Goal: Task Accomplishment & Management: Use online tool/utility

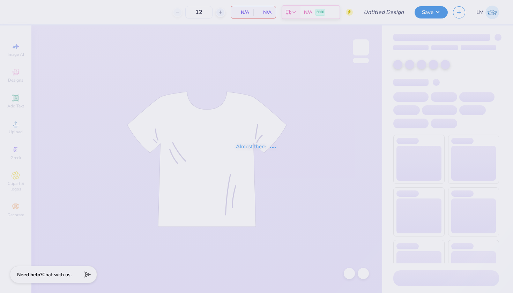
type input "sigchi fall 2025"
type input "50"
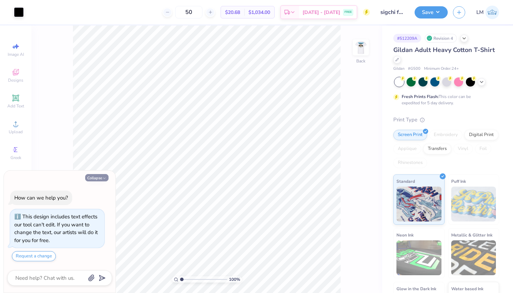
click at [102, 177] on icon "button" at bounding box center [104, 178] width 4 height 4
type textarea "x"
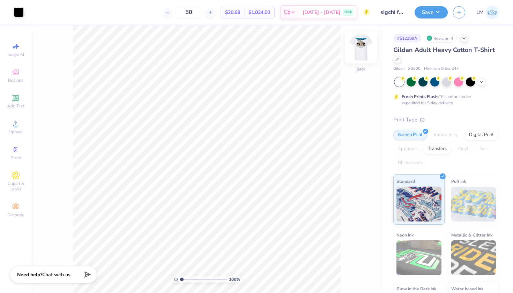
click at [360, 57] on img at bounding box center [361, 48] width 28 height 28
type input "1.86"
drag, startPoint x: 182, startPoint y: 278, endPoint x: 186, endPoint y: 279, distance: 3.6
click at [186, 279] on input "range" at bounding box center [203, 280] width 47 height 6
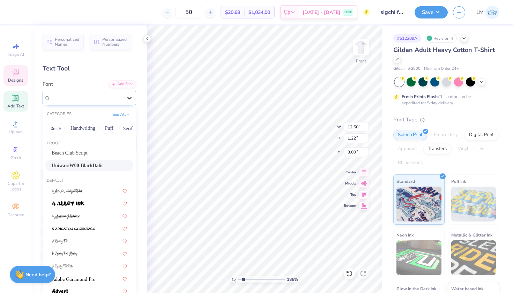
click at [131, 97] on icon at bounding box center [129, 98] width 4 height 2
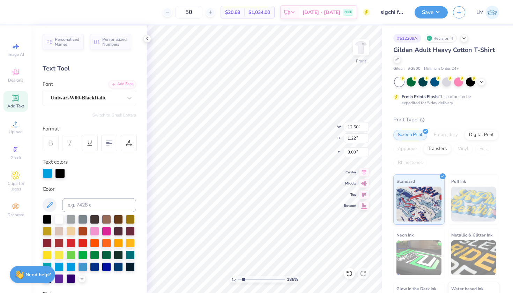
type input "10.18"
type input "9.54"
type input "5.38"
click at [16, 100] on icon at bounding box center [15, 97] width 5 height 5
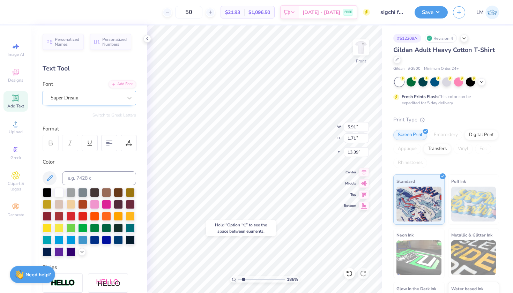
type input "15.42"
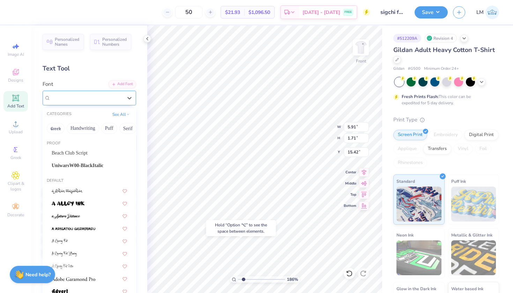
click at [123, 97] on div "Super Dream" at bounding box center [86, 98] width 73 height 11
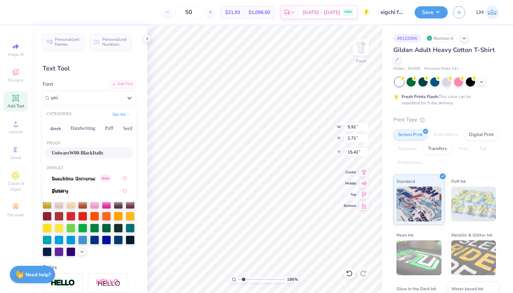
click at [86, 153] on span "UniwarsW00-BlackItalic" at bounding box center [78, 152] width 52 height 7
type input "uni"
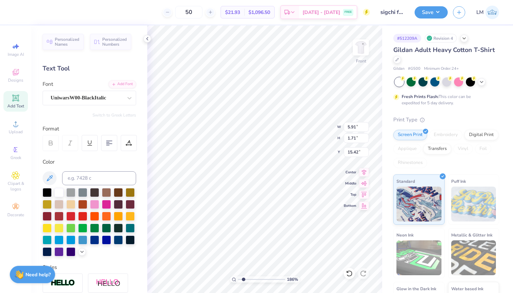
type input "9.69"
type input "1.65"
type input "15.45"
click at [86, 153] on div "Personalized Names Personalized Numbers Text Tool Add Font Font UniwarsW00-Blac…" at bounding box center [89, 159] width 116 height 268
type textarea "T"
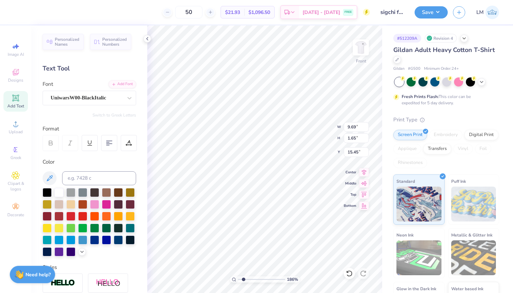
scroll to position [0, 0]
type textarea "iota pi"
click at [47, 193] on div at bounding box center [47, 192] width 9 height 9
click at [295, 278] on div "186 %" at bounding box center [265, 159] width 268 height 268
type input "4.67"
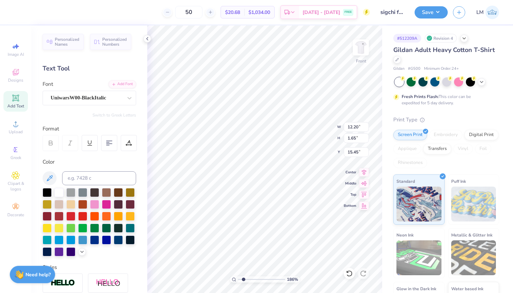
type input "0.63"
type input "15.39"
type input "2.62"
type input "0.35"
type input "11.10"
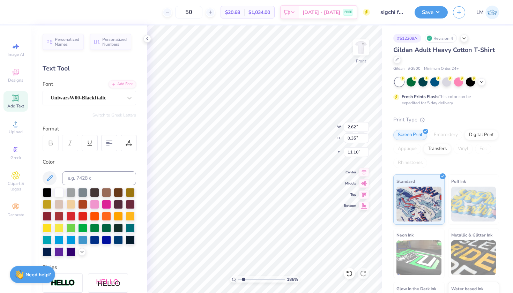
type input "2.04"
type input "0.28"
type input "11.17"
type input "10.18"
type input "9.54"
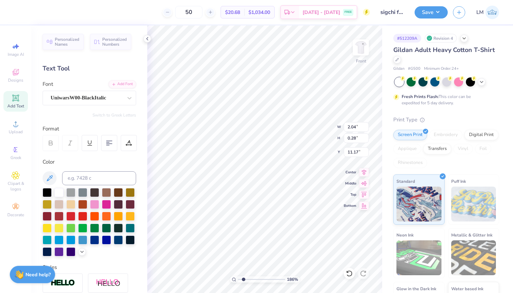
type input "5.38"
type input "2.04"
type input "0.28"
type input "11.17"
click at [18, 100] on icon at bounding box center [15, 98] width 7 height 7
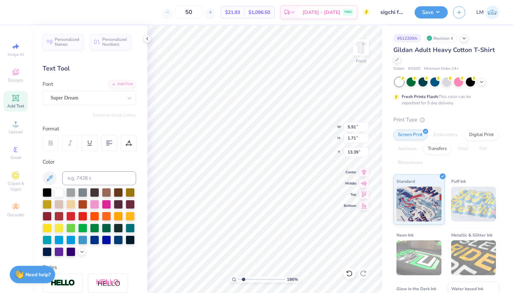
type input "15.04"
click at [100, 99] on div "Super Dream" at bounding box center [86, 98] width 73 height 11
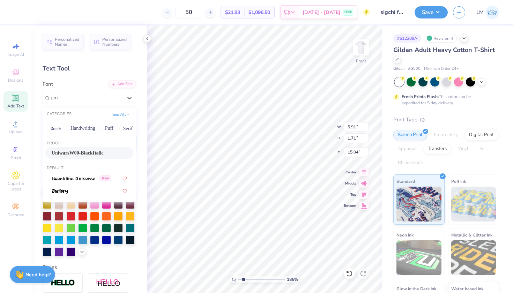
click at [82, 154] on span "UniwarsW00-BlackItalic" at bounding box center [78, 152] width 52 height 7
type input "uni"
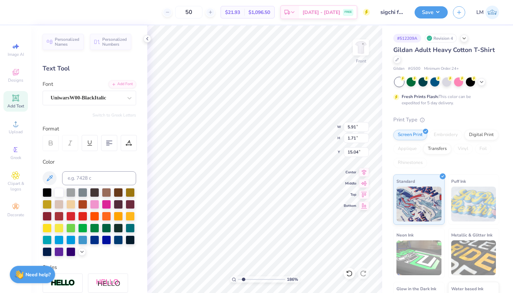
type input "9.69"
type input "1.65"
type input "15.07"
type textarea "T"
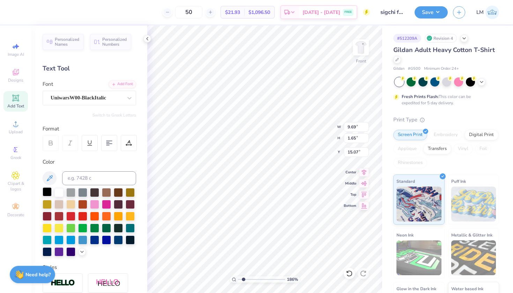
type textarea "EST. 1989"
click at [49, 192] on div at bounding box center [47, 192] width 9 height 9
type input "4.55"
type input "0.46"
type input "11.08"
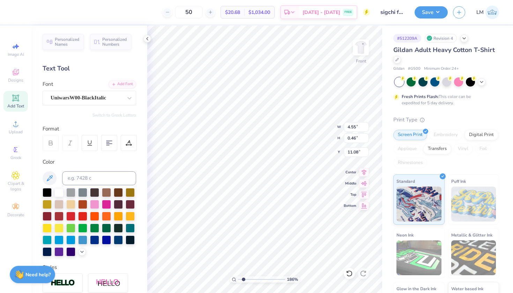
type input "2.81"
type input "0.28"
type input "11.03"
type input "2.22"
type input "0.22"
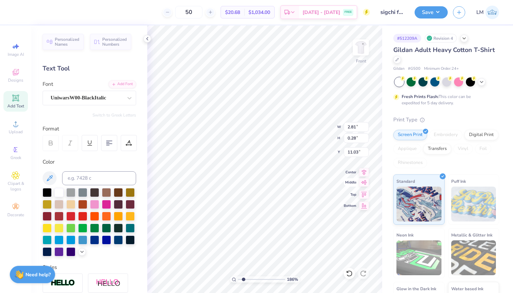
type input "11.09"
type input "10.18"
type input "9.54"
type input "5.38"
click at [21, 101] on div "Add Text" at bounding box center [15, 101] width 24 height 21
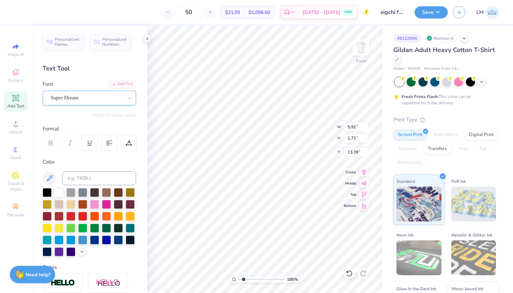
type input "14.92"
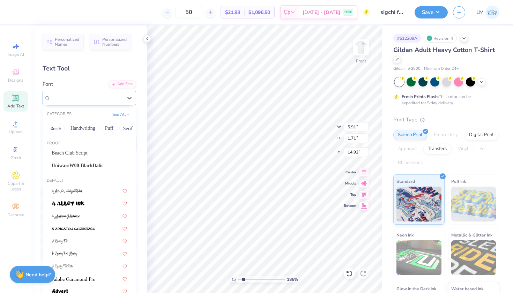
click at [92, 96] on div "Super Dream" at bounding box center [86, 98] width 73 height 11
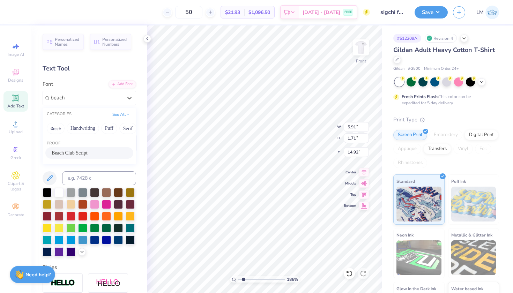
click at [95, 153] on div "Beach Club Script" at bounding box center [89, 152] width 75 height 7
type input "beach"
type input "10.02"
type input "2.09"
type input "14.73"
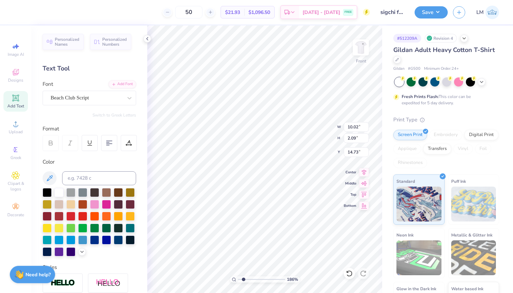
type textarea "T"
type textarea "EST . 1855"
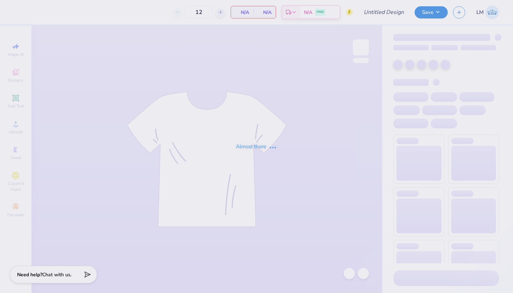
type input "sigchi fall 2025"
type input "50"
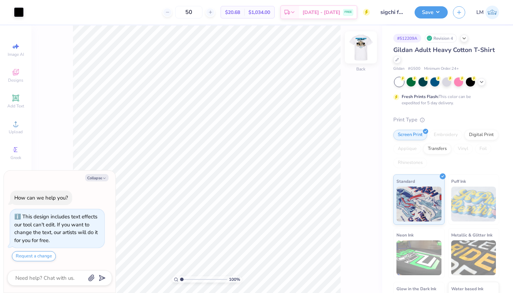
click at [362, 48] on img at bounding box center [361, 48] width 28 height 28
click at [104, 178] on icon "button" at bounding box center [104, 178] width 4 height 4
type textarea "x"
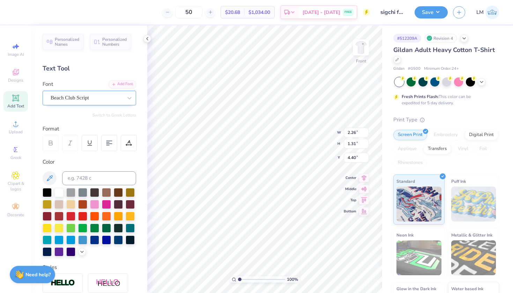
type input "12.50"
type input "9.74"
type input "3.00"
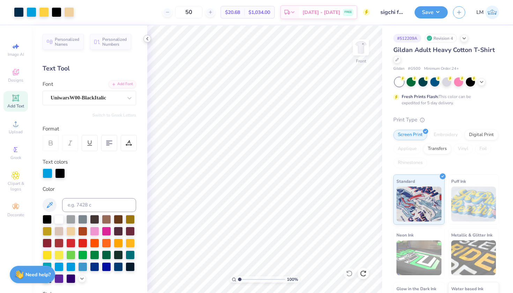
click at [149, 40] on icon at bounding box center [148, 39] width 6 height 6
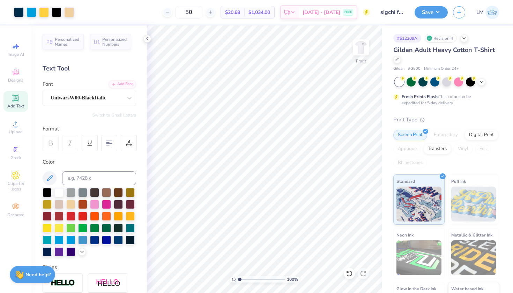
click at [14, 101] on icon at bounding box center [15, 98] width 7 height 7
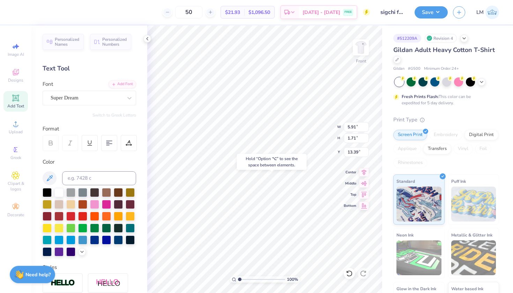
type input "16.20"
type textarea "T"
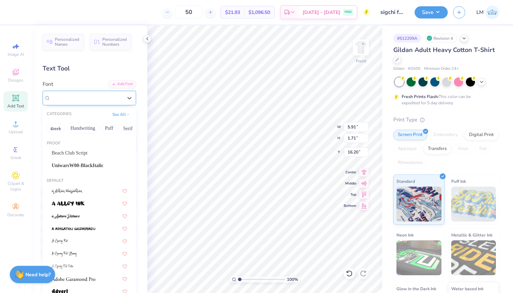
click at [101, 98] on div "Super Dream" at bounding box center [86, 98] width 73 height 11
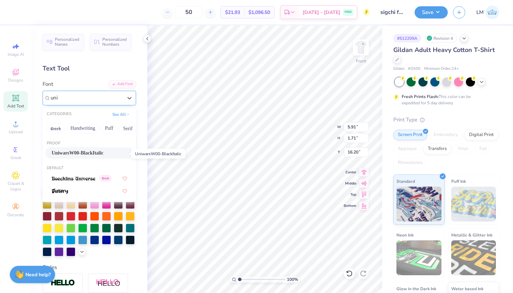
click at [75, 154] on span "UniwarsW00-BlackItalic" at bounding box center [78, 152] width 52 height 7
type input "uni"
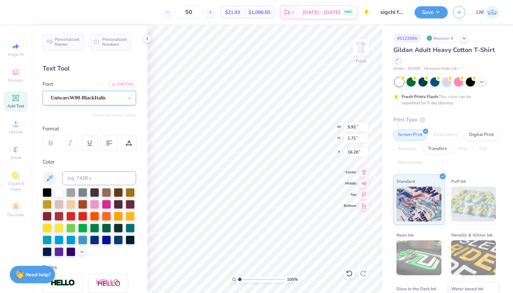
type textarea "i"
type textarea "Iota Pi"
click at [49, 190] on div at bounding box center [47, 192] width 9 height 9
type input "3.91"
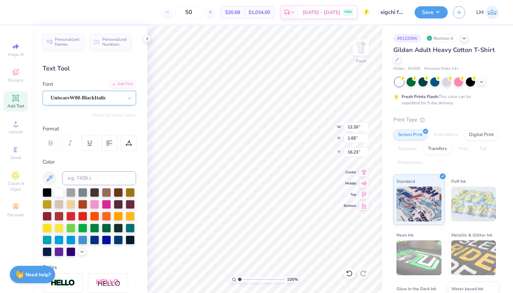
type input "0.53"
type input "11.03"
type input "2.38"
drag, startPoint x: 240, startPoint y: 279, endPoint x: 246, endPoint y: 279, distance: 6.6
click at [246, 279] on input "range" at bounding box center [261, 280] width 47 height 6
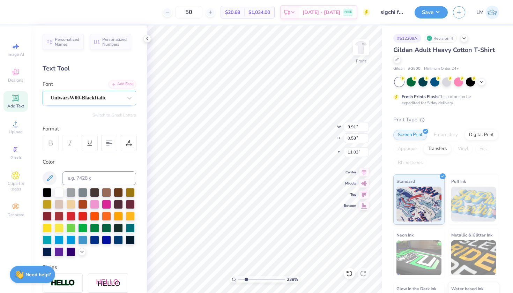
type input "2.74"
type input "0.37"
type input "11.08"
type input "2.21"
type input "0.30"
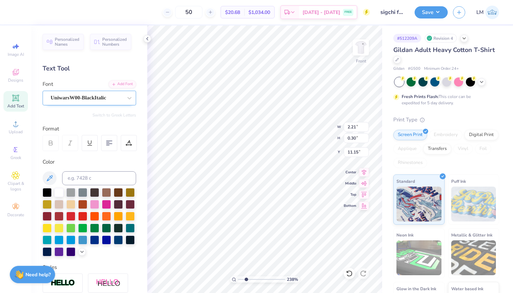
type input "11.13"
click at [18, 97] on icon at bounding box center [15, 97] width 5 height 5
type input "15.91"
type textarea "T"
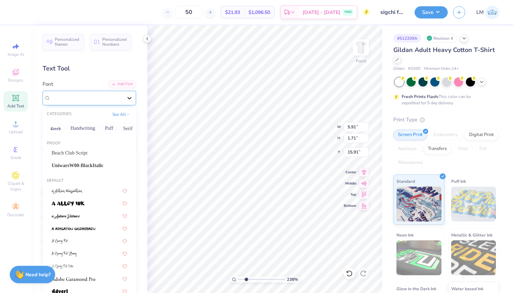
click at [132, 96] on icon at bounding box center [129, 98] width 7 height 7
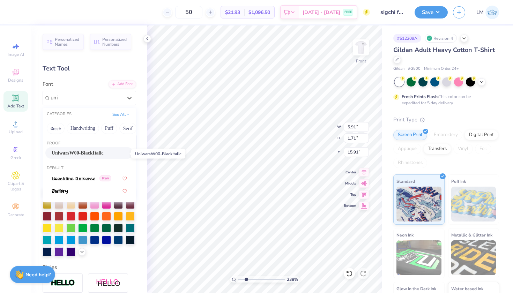
click at [70, 152] on span "UniwarsW00-BlackItalic" at bounding box center [78, 152] width 52 height 7
type input "uni"
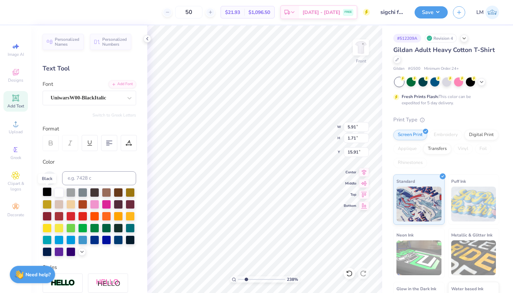
type textarea "1989"
click at [48, 192] on div at bounding box center [47, 192] width 9 height 9
type input "2.24"
type input "0.46"
type input "11.06"
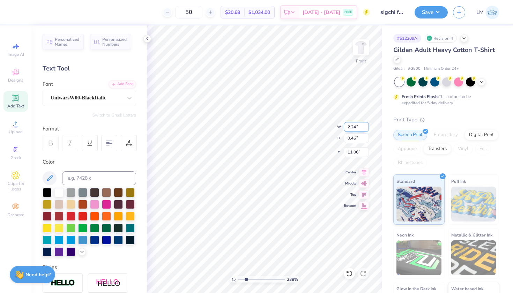
type input "1.68"
type input "0.34"
type input "11.09"
type input "1.93"
click at [244, 278] on input "range" at bounding box center [261, 280] width 47 height 6
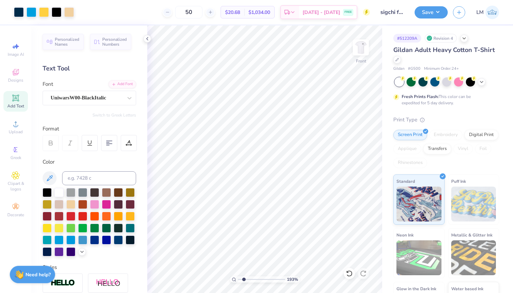
click at [15, 102] on icon at bounding box center [16, 98] width 8 height 8
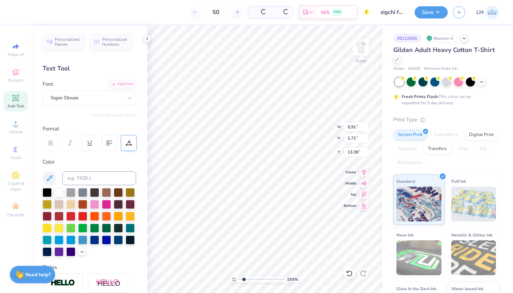
type input "15.22"
type textarea "T"
click at [94, 92] on div "Super Dream" at bounding box center [90, 98] width 94 height 15
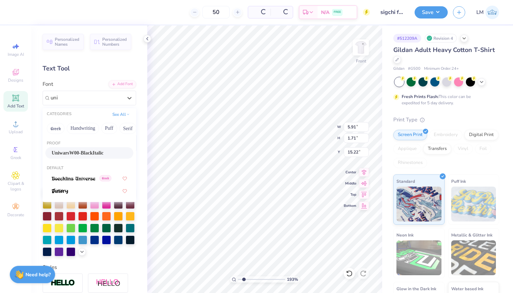
click at [75, 153] on span "UniwarsW00-BlackItalic" at bounding box center [78, 152] width 52 height 7
type input "uni"
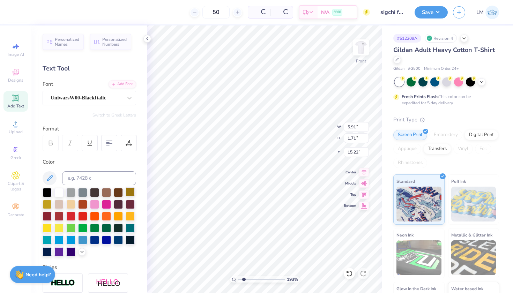
scroll to position [0, 0]
type textarea "EST."
click at [46, 192] on div at bounding box center [47, 192] width 9 height 9
type input "0.78"
type input "0.18"
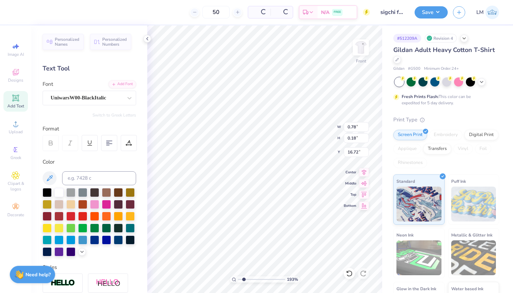
type input "6.39"
type input "10.18"
type input "9.54"
type input "5.38"
type input "0.78"
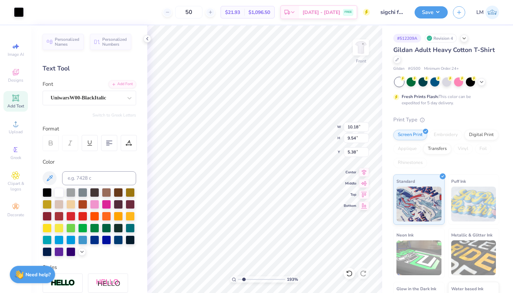
type input "0.18"
type input "6.39"
click at [17, 99] on icon at bounding box center [15, 97] width 5 height 5
type input "15.61"
type textarea "T"
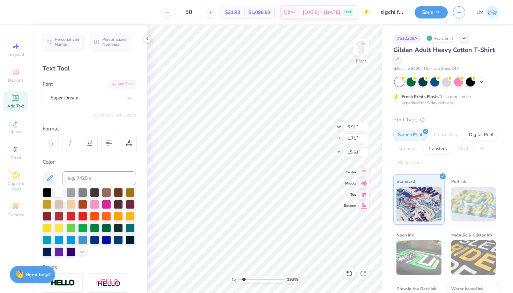
type textarea "1"
click at [88, 96] on div "Super Dream" at bounding box center [86, 98] width 73 height 11
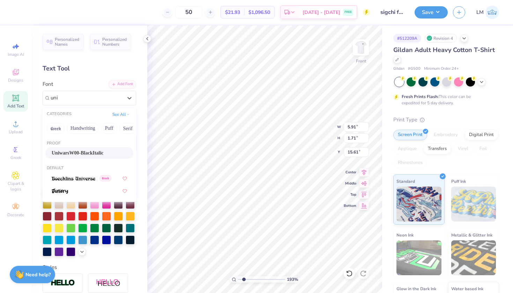
click at [96, 152] on span "UniwarsW00-BlackItalic" at bounding box center [78, 152] width 52 height 7
type input "uni"
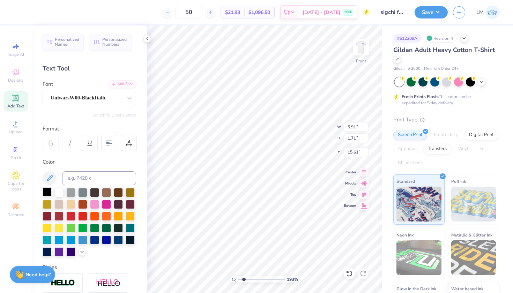
type textarea "1855"
click at [45, 192] on div at bounding box center [47, 192] width 9 height 9
type input "2.11"
type input "0.44"
type input "6.16"
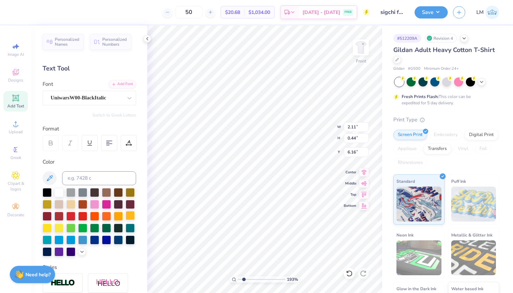
type input "1.27"
type input "0.26"
type input "6.33"
type input "1.03"
type input "0.21"
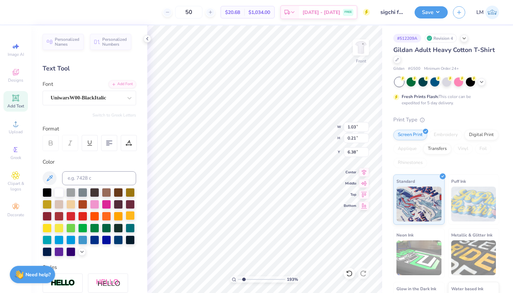
type input "6.27"
type input "0.78"
type input "0.18"
type input "6.29"
type input "1.03"
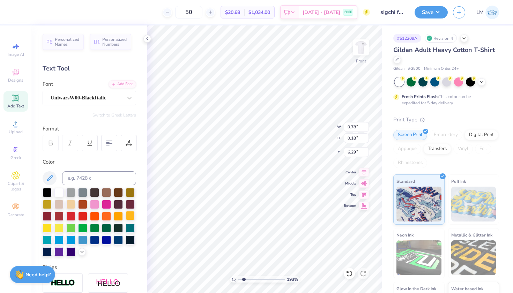
type input "0.21"
type input "6.27"
click at [356, 127] on input "1.03" at bounding box center [356, 127] width 25 height 10
type input "1"
type input "0.78"
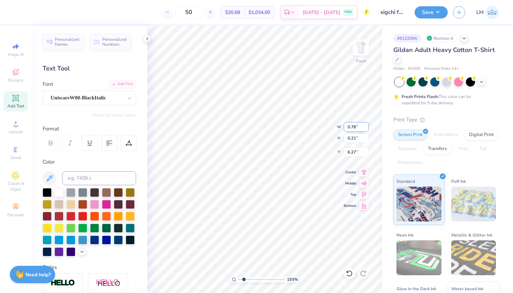
type input "0.16"
type input "6.30"
type input "0.18"
type input "6.29"
type input "0.16"
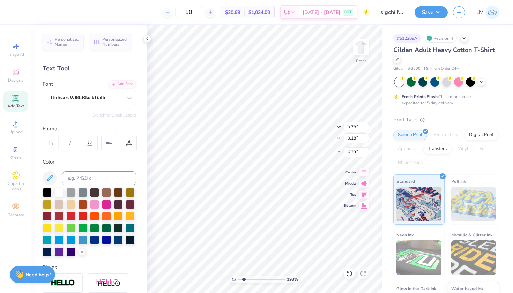
type input "6.30"
click at [357, 139] on input "0.16" at bounding box center [356, 138] width 25 height 10
type input "0.18"
type input "0.87"
type input "6.29"
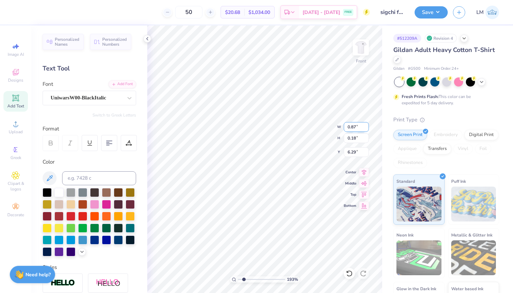
click at [356, 127] on input "0.87" at bounding box center [356, 127] width 25 height 10
type input "0.78"
type input "10.18"
type input "9.54"
type input "5.38"
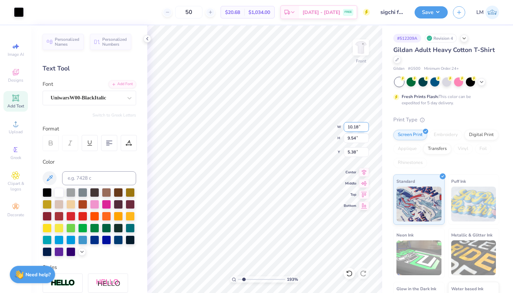
type input "0.87"
type input "0.18"
type input "6.29"
click at [356, 126] on input "0.87" at bounding box center [356, 127] width 25 height 10
type input "0.78"
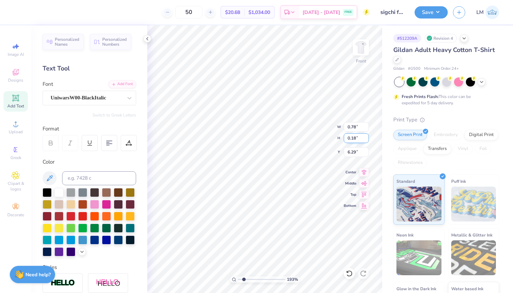
click at [355, 138] on input "0.18" at bounding box center [356, 138] width 25 height 10
type input "0.16"
type input "6.30"
type input "0.1"
type input "0.48"
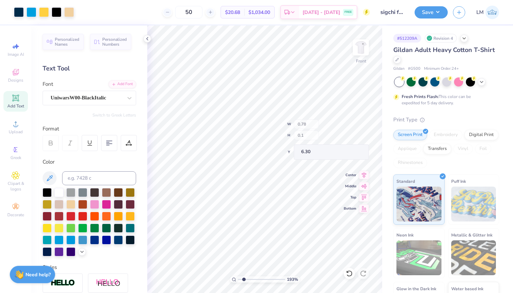
type input "0.10"
type input "6.33"
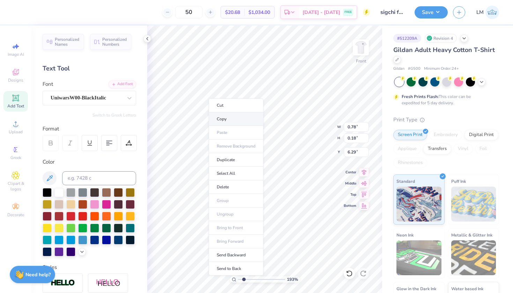
click at [220, 121] on li "Copy" at bounding box center [236, 119] width 55 height 14
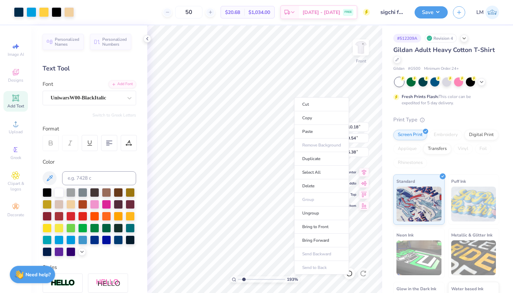
type input "10.18"
type input "9.54"
type input "5.38"
click at [311, 130] on li "Paste" at bounding box center [321, 132] width 55 height 14
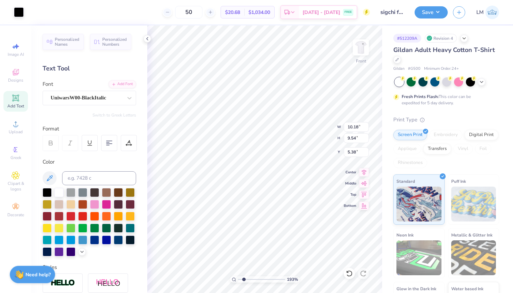
type input "0.78"
type input "0.18"
type input "6.16"
type textarea "E"
type textarea "1855"
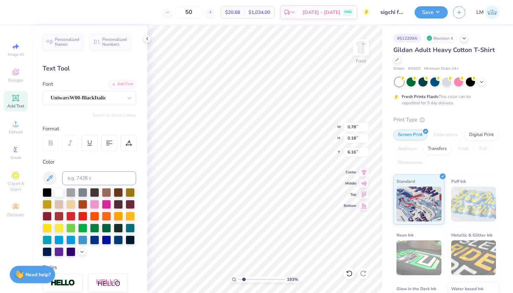
type input "10.18"
type input "9.54"
type input "5.38"
type input "0.86"
type input "0.18"
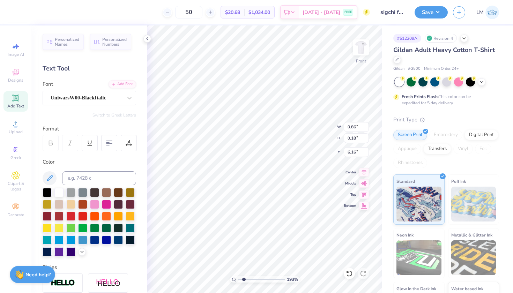
type input "6.29"
click at [148, 37] on icon at bounding box center [148, 39] width 6 height 6
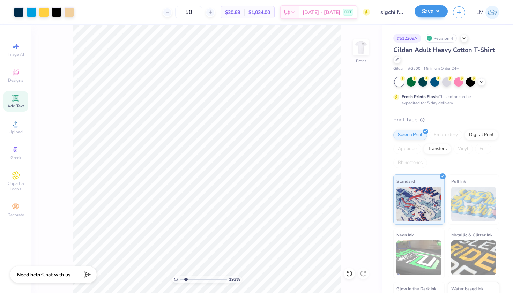
click at [435, 13] on button "Save" at bounding box center [431, 11] width 33 height 12
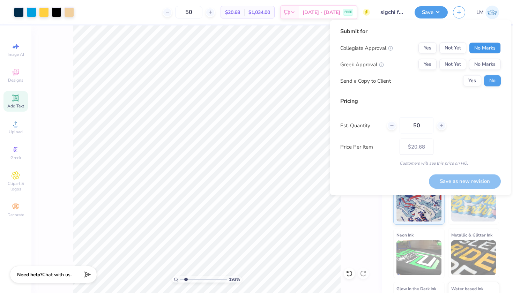
click at [494, 48] on button "No Marks" at bounding box center [485, 48] width 32 height 11
click at [431, 63] on button "Yes" at bounding box center [428, 64] width 18 height 11
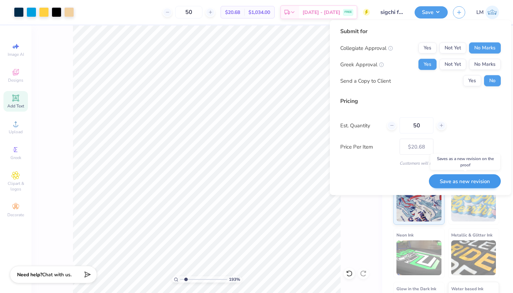
click at [456, 177] on button "Save as new revision" at bounding box center [465, 181] width 72 height 14
type input "$20.68"
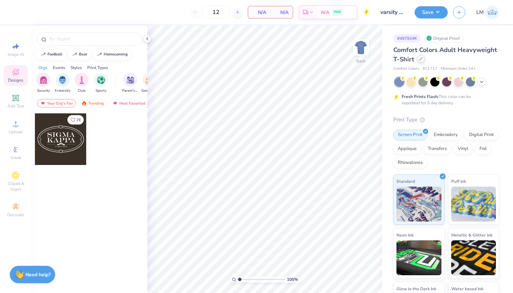
click at [421, 63] on div at bounding box center [421, 59] width 8 height 8
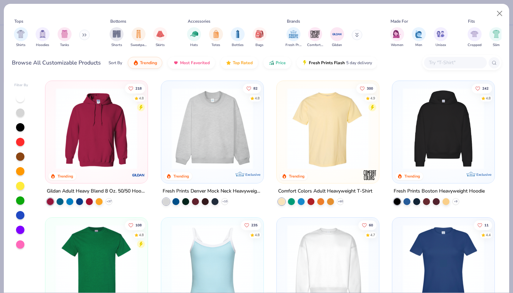
click at [439, 60] on input "text" at bounding box center [456, 63] width 54 height 8
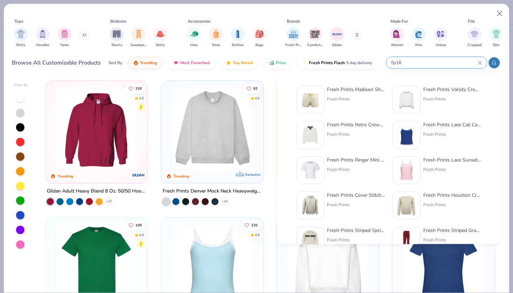
type input "fp16"
click at [352, 97] on div "Fresh Prints" at bounding box center [356, 99] width 59 height 6
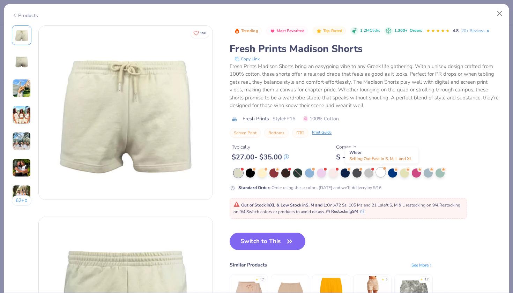
click at [380, 173] on div at bounding box center [381, 172] width 9 height 9
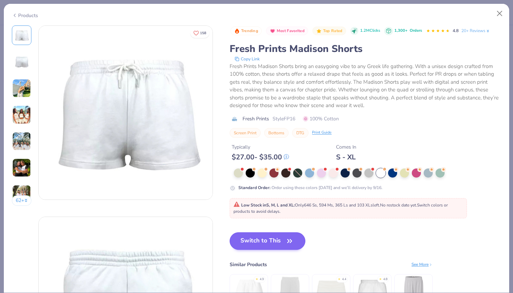
click at [271, 241] on button "Switch to This" at bounding box center [268, 241] width 76 height 17
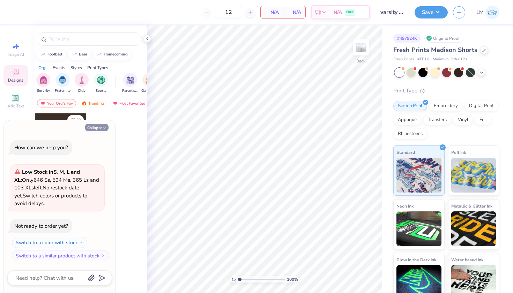
click at [103, 129] on icon "button" at bounding box center [104, 128] width 4 height 4
type textarea "x"
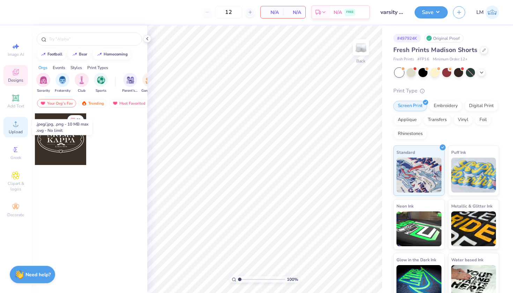
click at [16, 126] on icon at bounding box center [15, 124] width 5 height 5
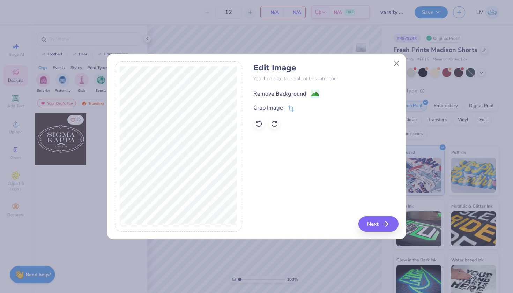
click at [299, 94] on div "Remove Background" at bounding box center [280, 94] width 53 height 8
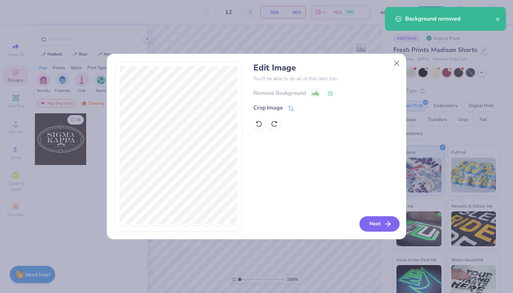
click at [389, 225] on icon "button" at bounding box center [388, 224] width 8 height 8
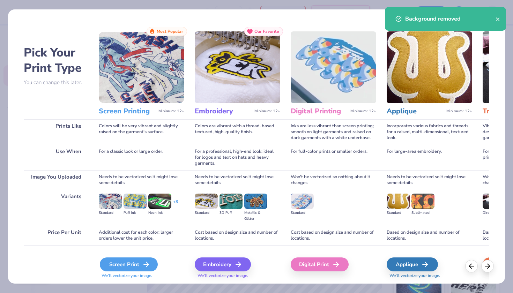
click at [125, 271] on div "Screen Print" at bounding box center [129, 265] width 58 height 14
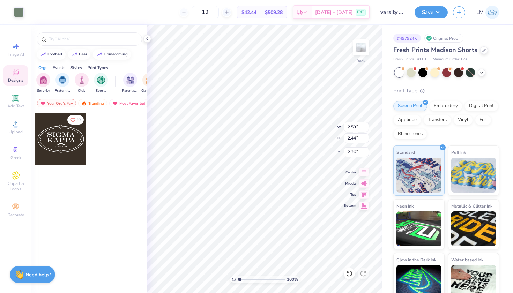
type input "1.48"
type input "8.11"
click at [146, 38] on icon at bounding box center [148, 39] width 6 height 6
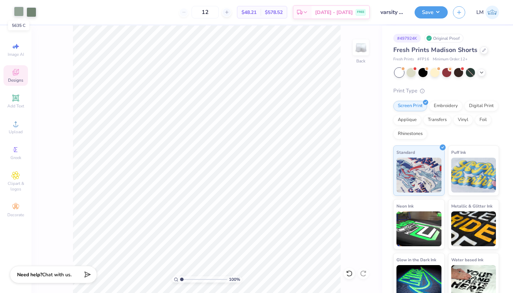
click at [15, 11] on div at bounding box center [19, 12] width 10 height 10
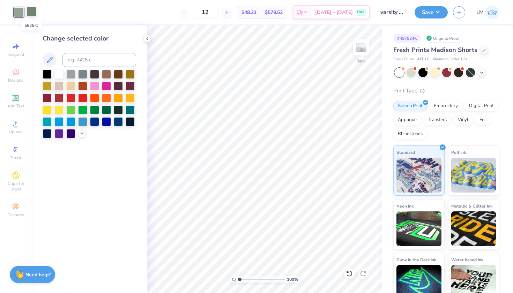
click at [30, 13] on div at bounding box center [32, 12] width 10 height 10
click at [87, 63] on input at bounding box center [99, 60] width 74 height 14
type input "5635"
click at [149, 39] on icon at bounding box center [148, 39] width 6 height 6
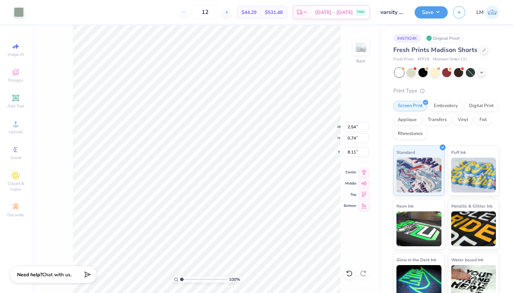
type input "2.99"
type input "0.87"
type input "8.23"
click at [441, 15] on button "Save" at bounding box center [431, 11] width 33 height 12
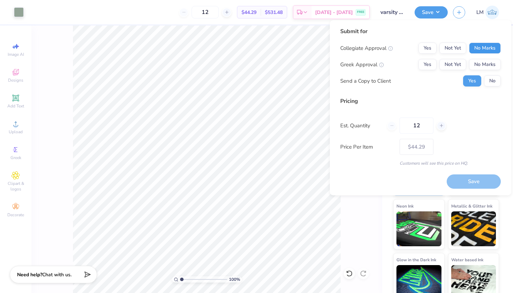
click at [485, 49] on button "No Marks" at bounding box center [485, 48] width 32 height 11
click at [425, 67] on button "Yes" at bounding box center [428, 64] width 18 height 11
type input "$44.29"
click at [492, 80] on button "No" at bounding box center [492, 80] width 17 height 11
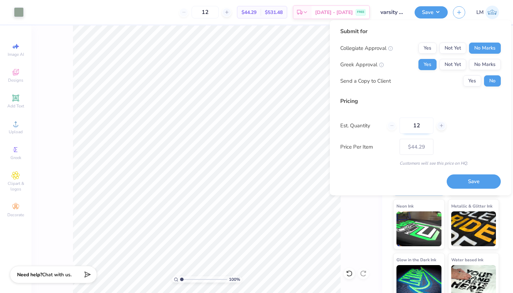
click at [424, 127] on input "12" at bounding box center [417, 126] width 34 height 16
type input "1"
type input "50"
type input "$31.07"
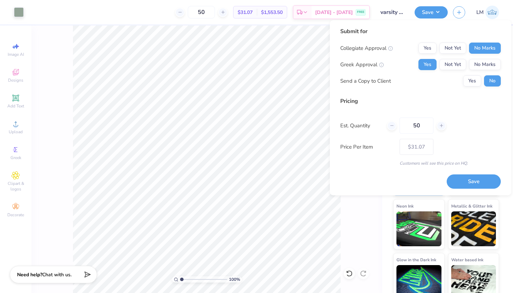
type input "50"
click at [483, 123] on div "Est. Quantity 50" at bounding box center [421, 126] width 161 height 16
click at [468, 183] on button "Save" at bounding box center [474, 182] width 54 height 14
type input "$31.07"
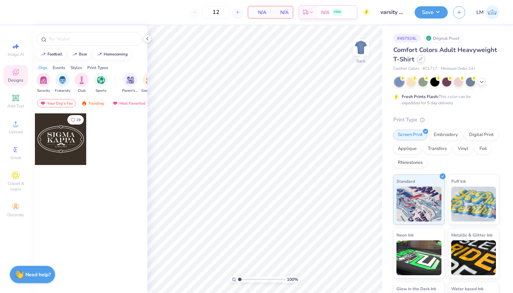
click at [421, 57] on div at bounding box center [421, 59] width 8 height 8
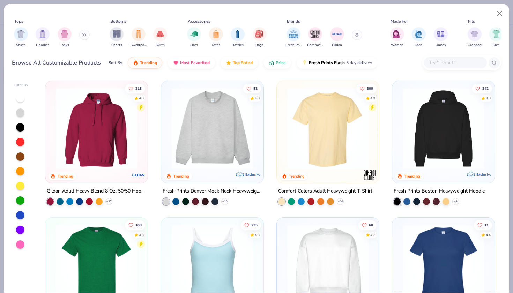
click at [439, 61] on input "text" at bounding box center [456, 63] width 54 height 8
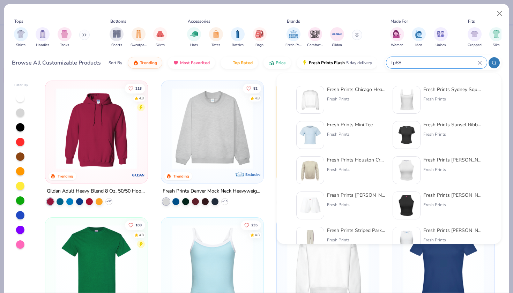
type input "fp88"
click at [319, 98] on img at bounding box center [311, 100] width 22 height 22
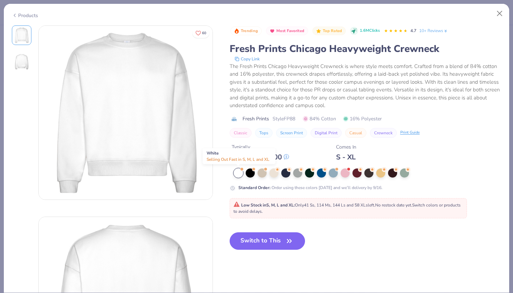
click at [237, 175] on div at bounding box center [238, 173] width 9 height 9
click at [277, 240] on button "Switch to This" at bounding box center [268, 241] width 76 height 17
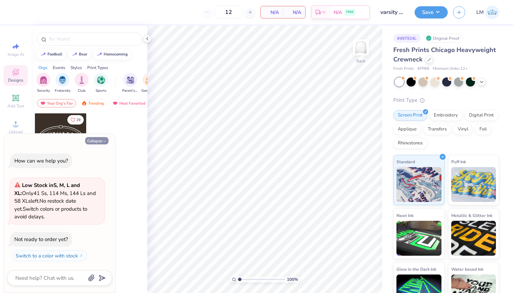
click at [95, 142] on button "Collapse" at bounding box center [96, 140] width 23 height 7
type textarea "x"
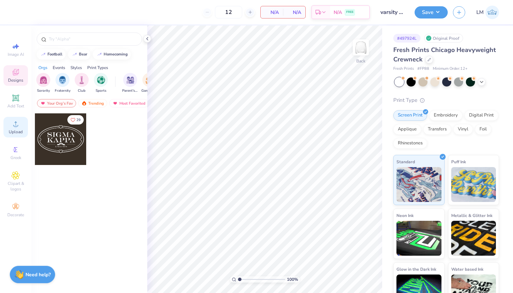
click at [13, 129] on div "Upload" at bounding box center [15, 127] width 24 height 21
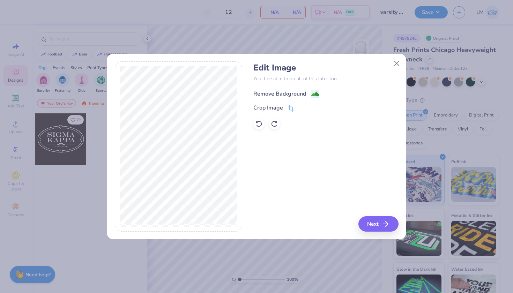
click at [305, 92] on div "Remove Background" at bounding box center [280, 94] width 53 height 8
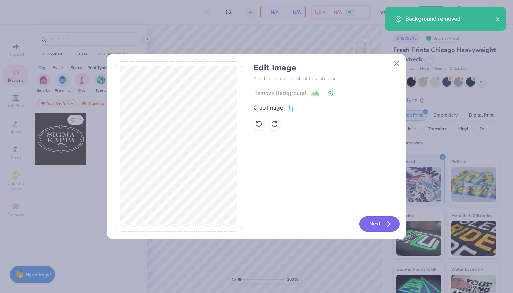
click at [385, 226] on icon "button" at bounding box center [388, 224] width 8 height 8
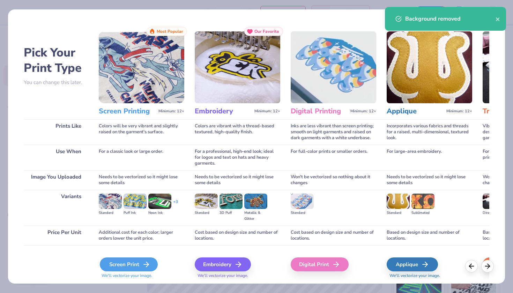
click at [115, 268] on div "Screen Print" at bounding box center [129, 265] width 58 height 14
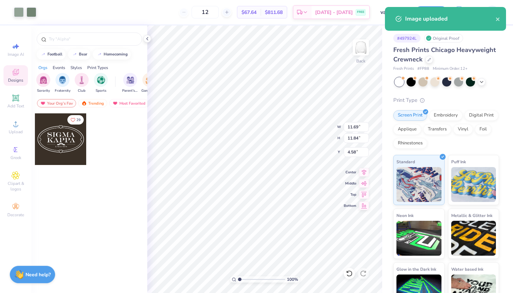
type input "0.50"
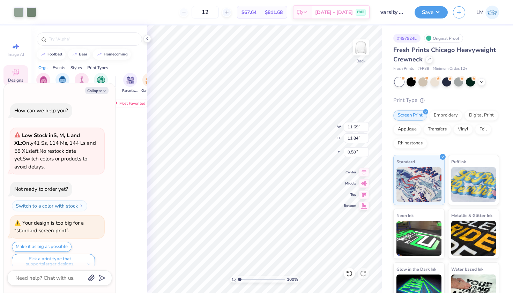
scroll to position [6, 0]
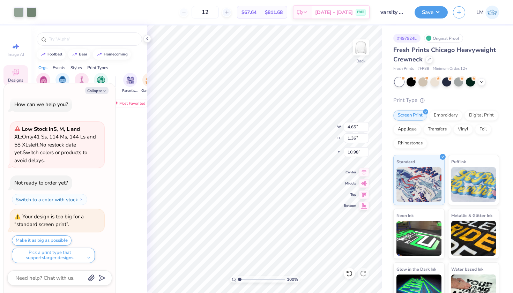
type textarea "x"
type input "18.74"
type textarea "x"
type input "1.60"
click at [143, 35] on div at bounding box center [89, 37] width 116 height 24
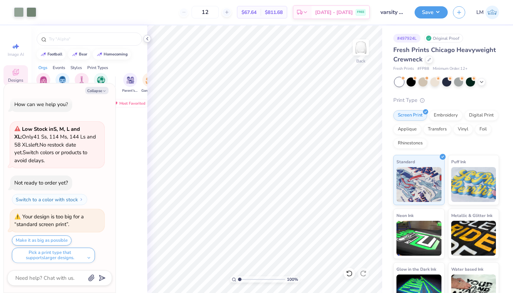
click at [148, 39] on icon at bounding box center [148, 39] width 6 height 6
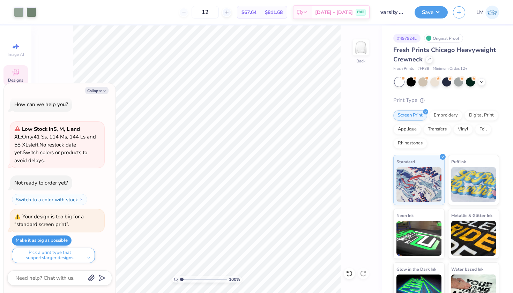
click at [63, 238] on button "Make it as big as possible" at bounding box center [42, 241] width 60 height 10
click at [104, 90] on icon "button" at bounding box center [104, 91] width 4 height 4
type textarea "x"
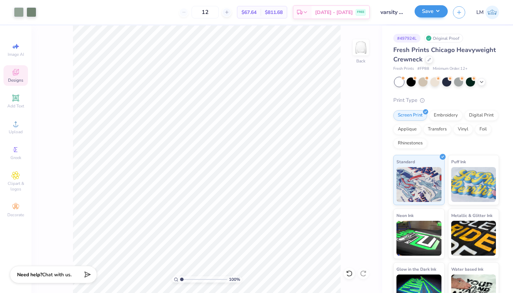
click at [434, 8] on button "Save" at bounding box center [431, 11] width 33 height 12
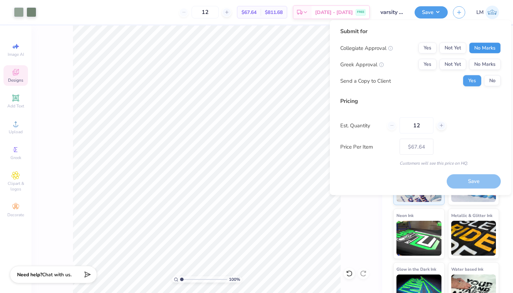
click at [489, 49] on button "No Marks" at bounding box center [485, 48] width 32 height 11
click at [424, 67] on button "Yes" at bounding box center [428, 64] width 18 height 11
type input "$67.64"
click at [425, 124] on input "12" at bounding box center [417, 126] width 34 height 16
type input "1"
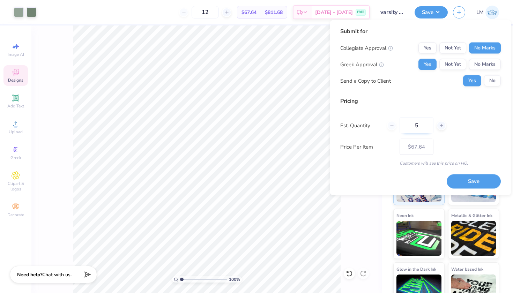
type input "50"
type input "$56.48"
type input "50"
click at [475, 180] on button "Save" at bounding box center [474, 181] width 54 height 14
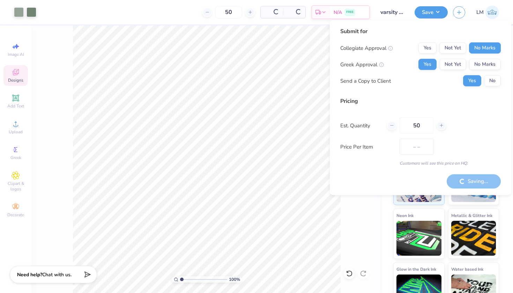
type input "$56.48"
